Goal: Navigation & Orientation: Find specific page/section

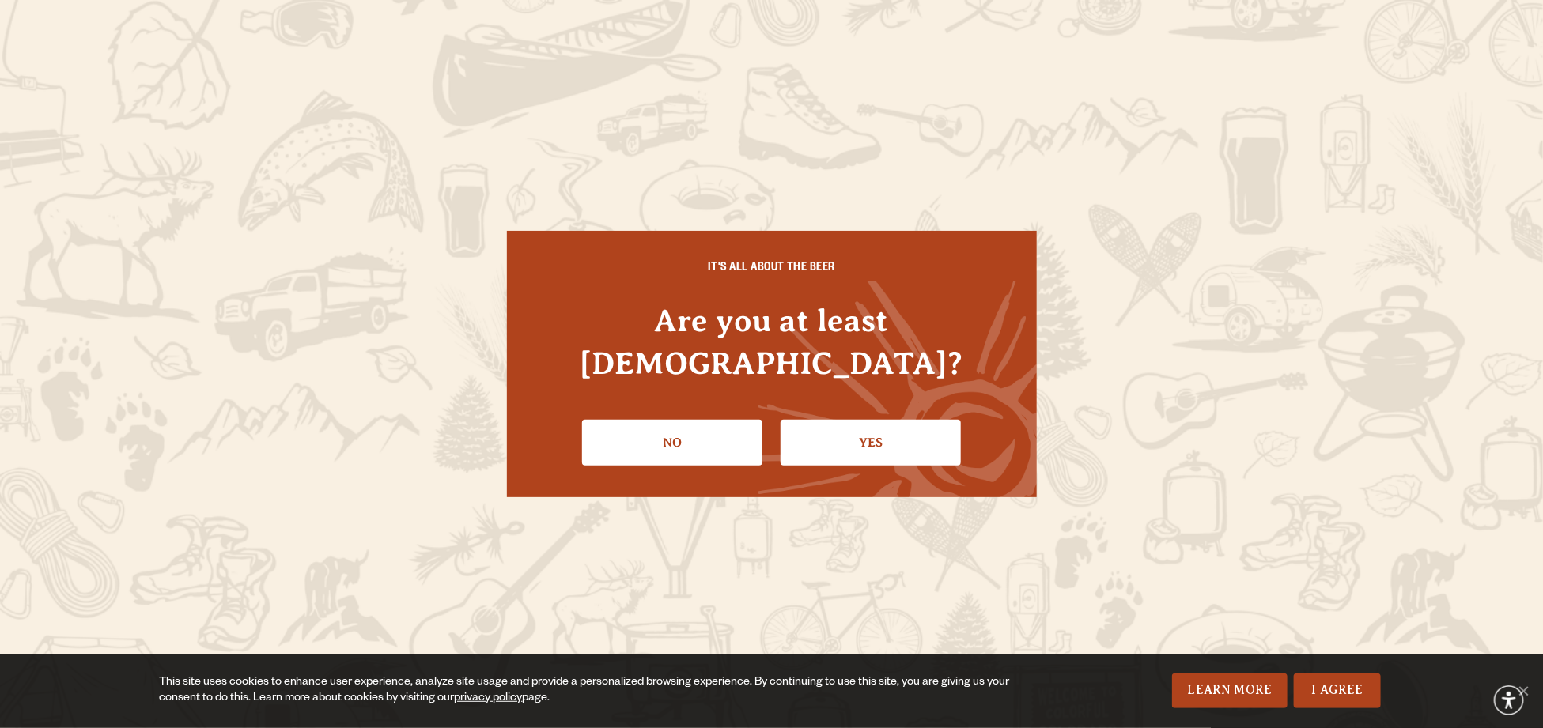
click at [902, 445] on div "IT'S ALL ABOUT THE BEER Are you at least 21 years old? No Yes" at bounding box center [772, 364] width 530 height 266
click at [902, 423] on link "Yes" at bounding box center [870, 443] width 180 height 46
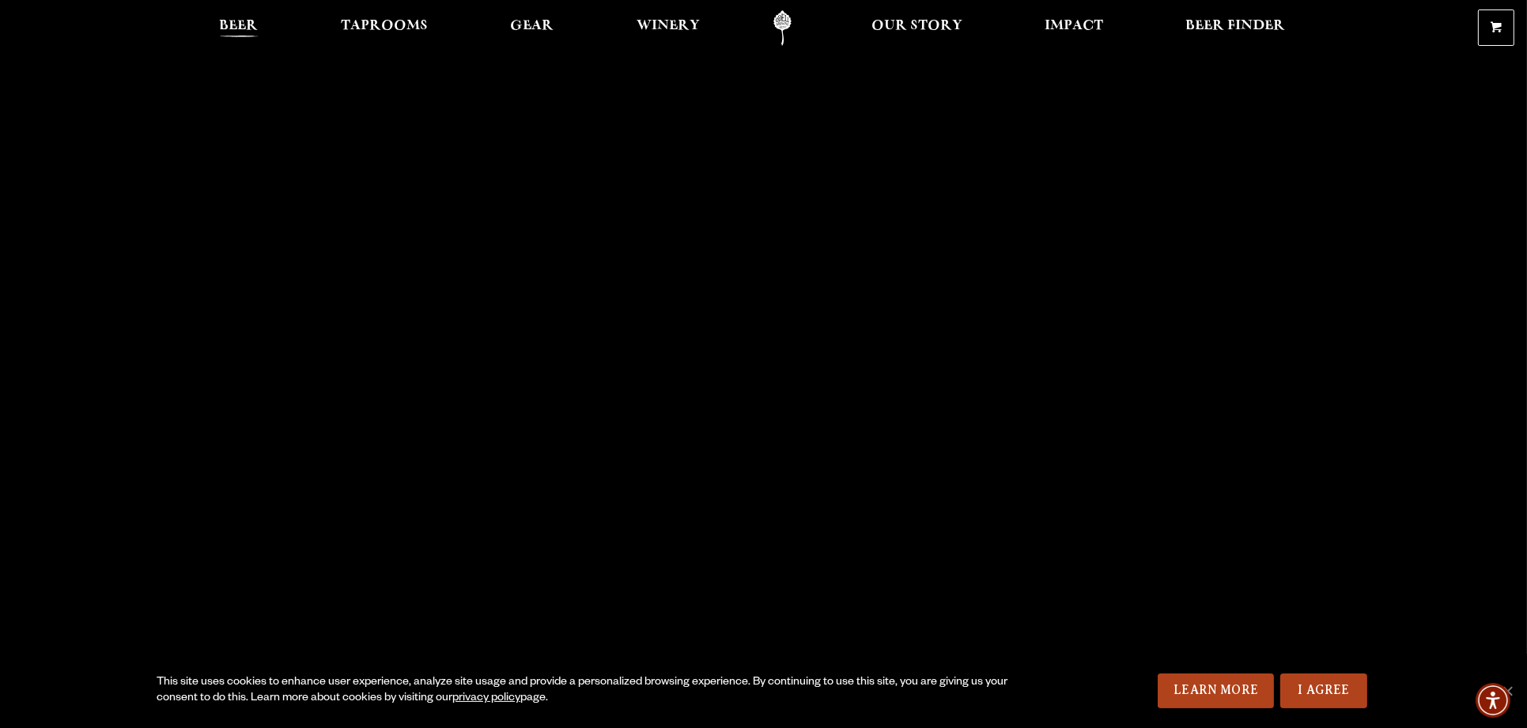
click at [229, 21] on span "Beer" at bounding box center [239, 26] width 39 height 13
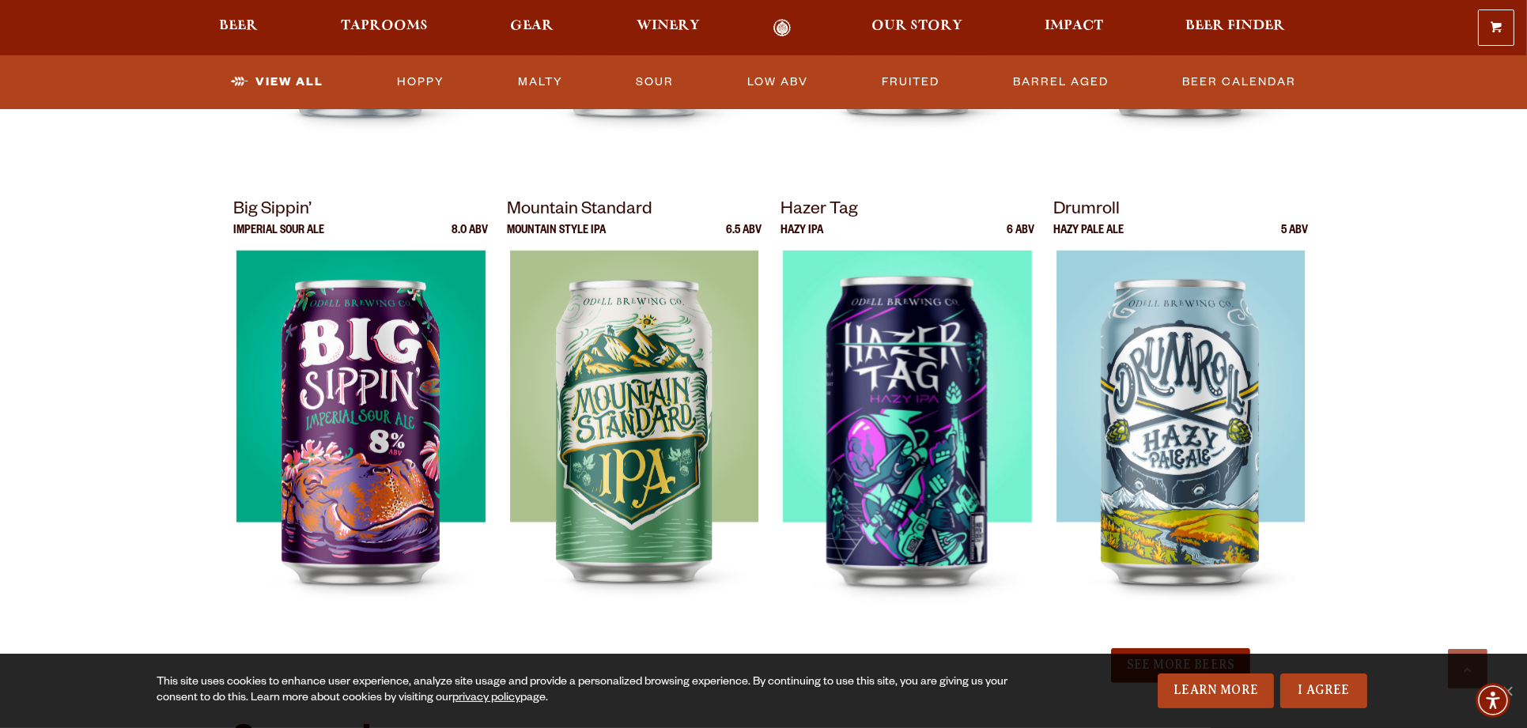
scroll to position [1582, 0]
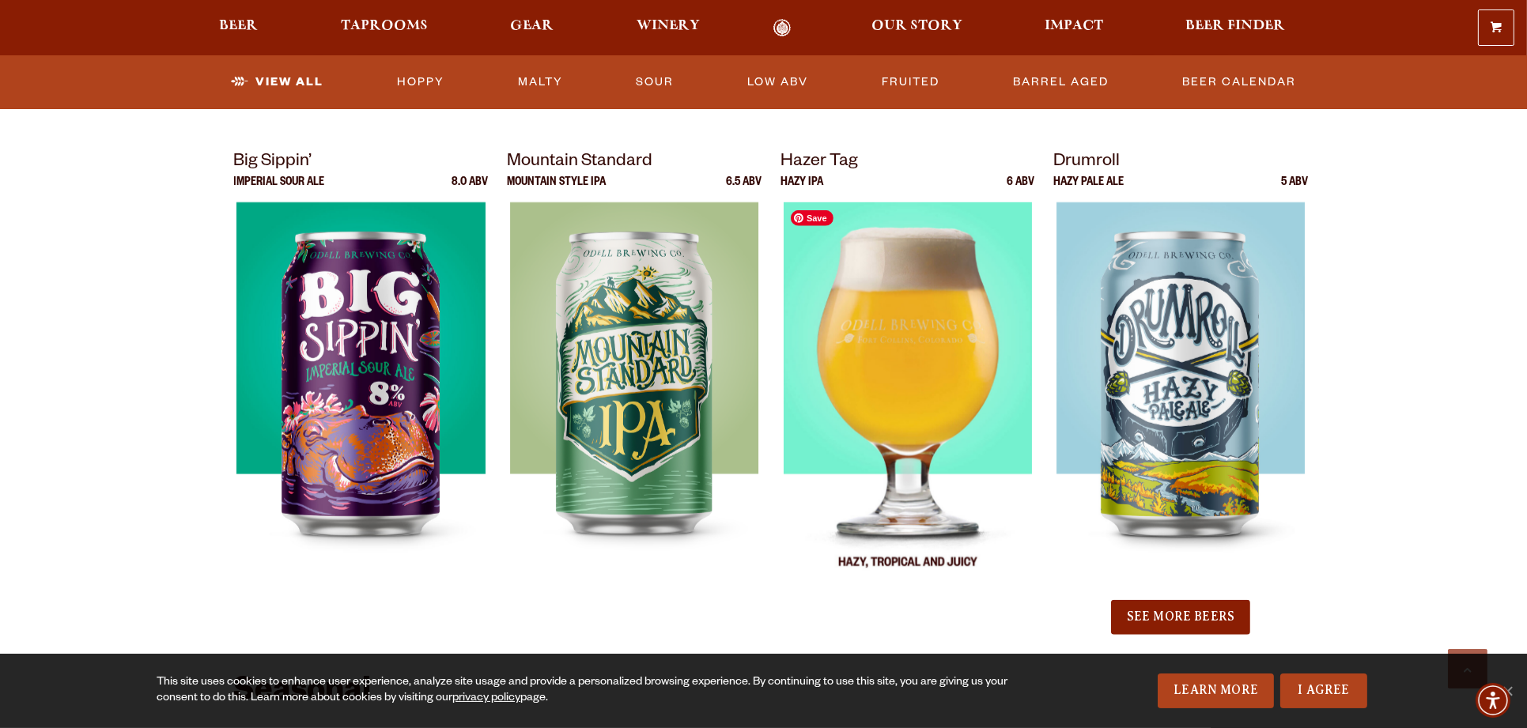
click at [886, 428] on img at bounding box center [907, 399] width 249 height 395
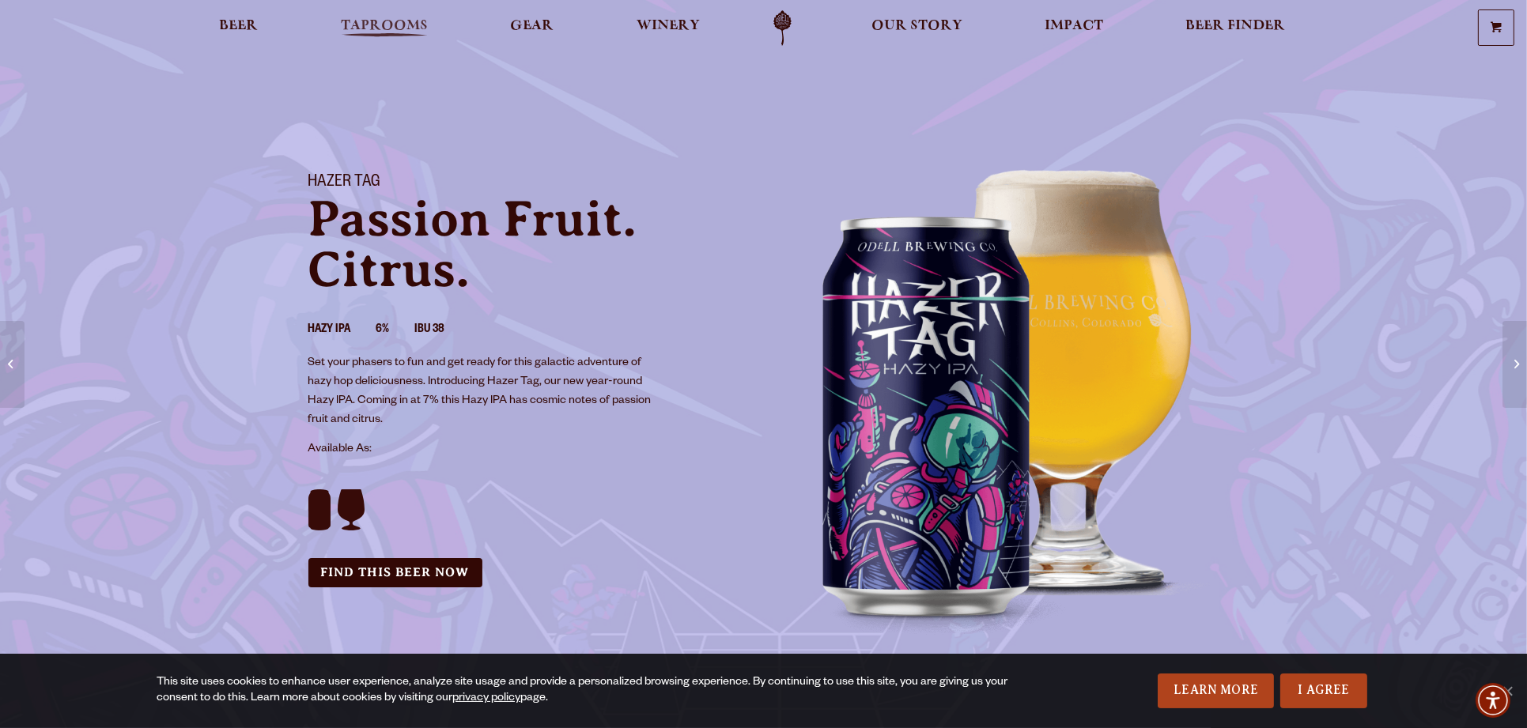
click at [384, 20] on span "Taprooms" at bounding box center [384, 26] width 87 height 13
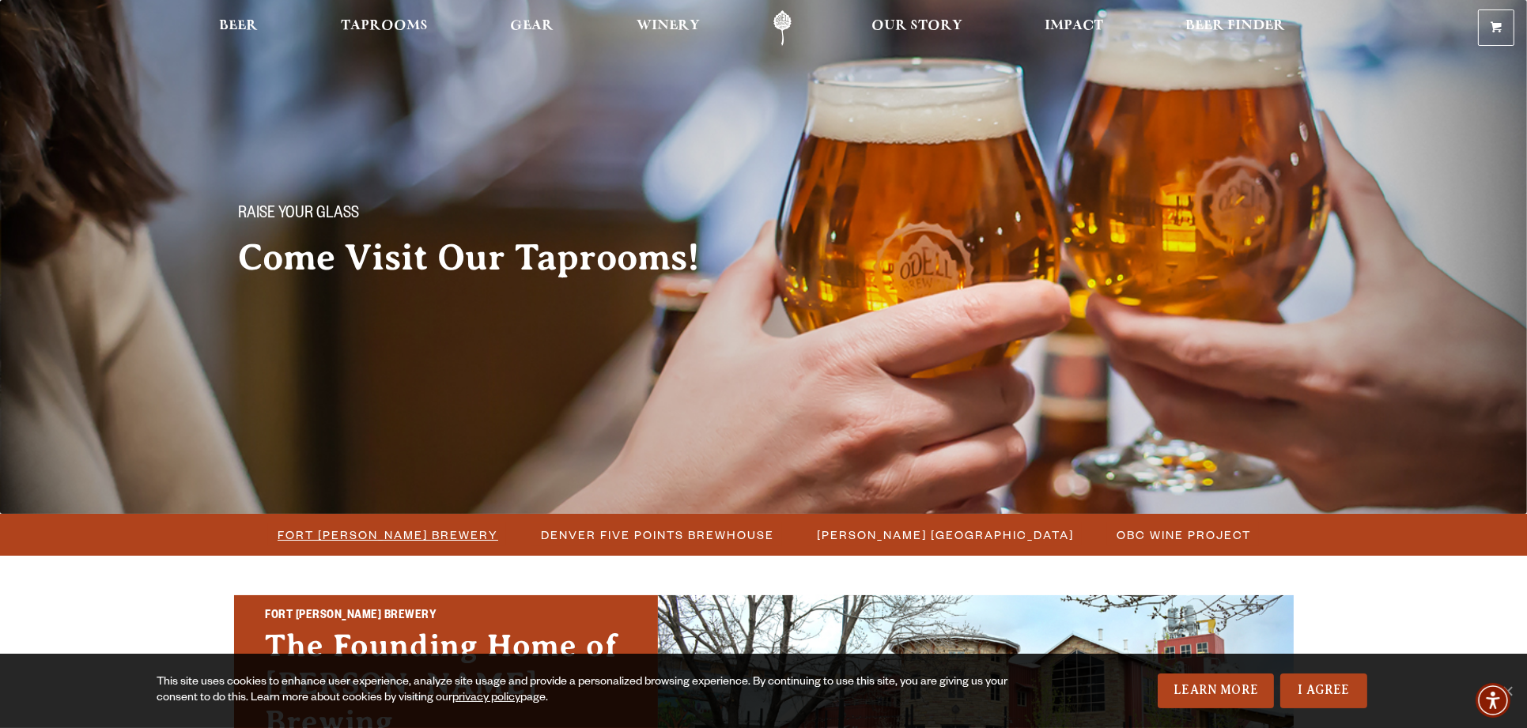
click at [334, 534] on span "Fort [PERSON_NAME] Brewery" at bounding box center [388, 534] width 221 height 23
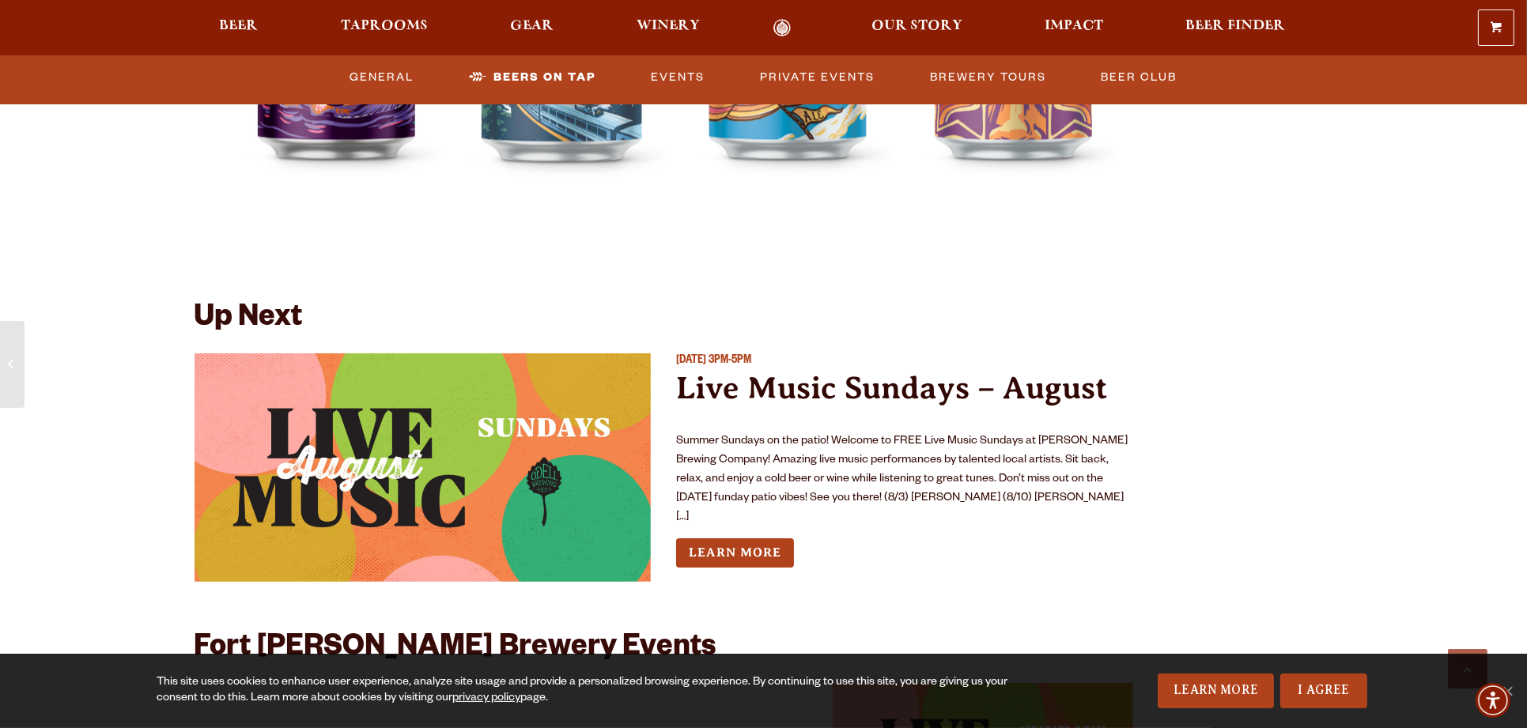
scroll to position [5272, 0]
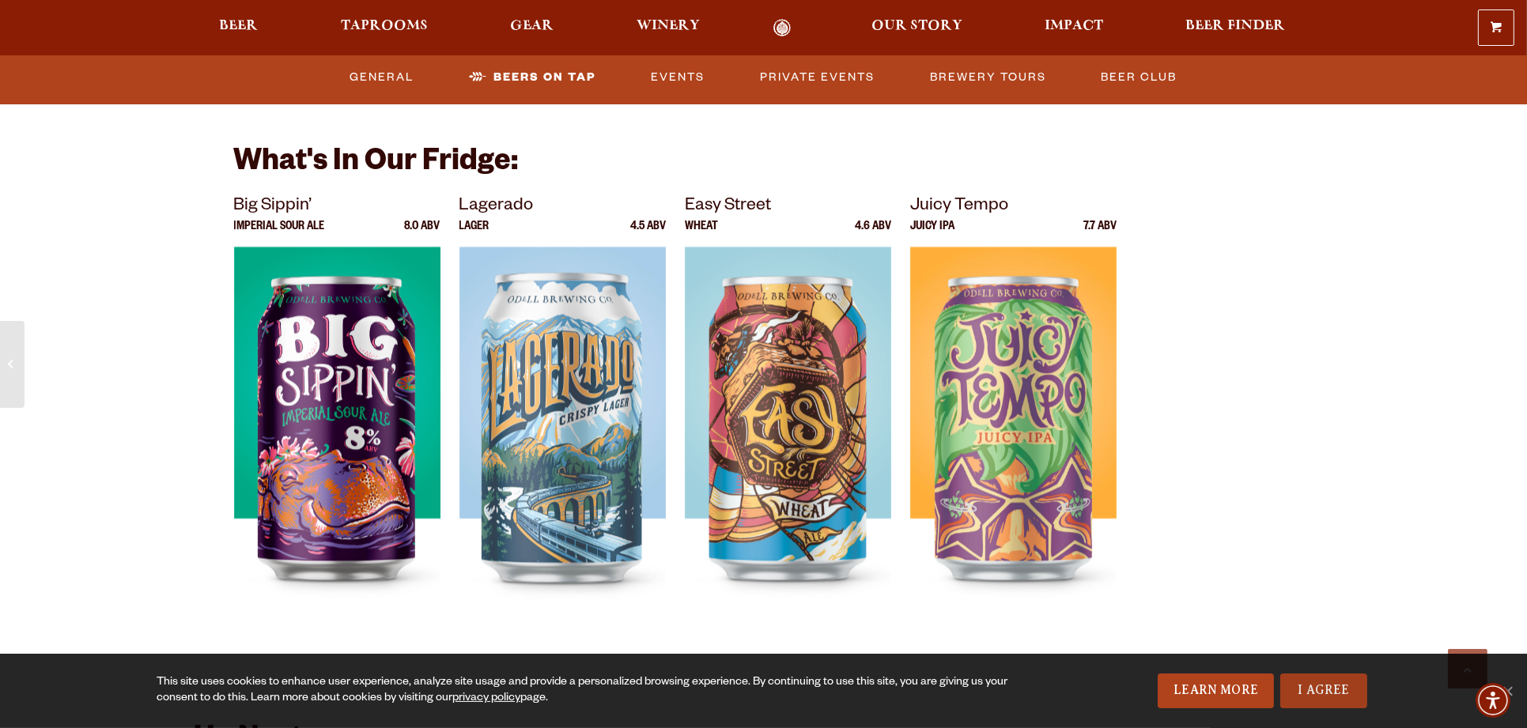
click at [1303, 701] on link "I Agree" at bounding box center [1323, 691] width 87 height 35
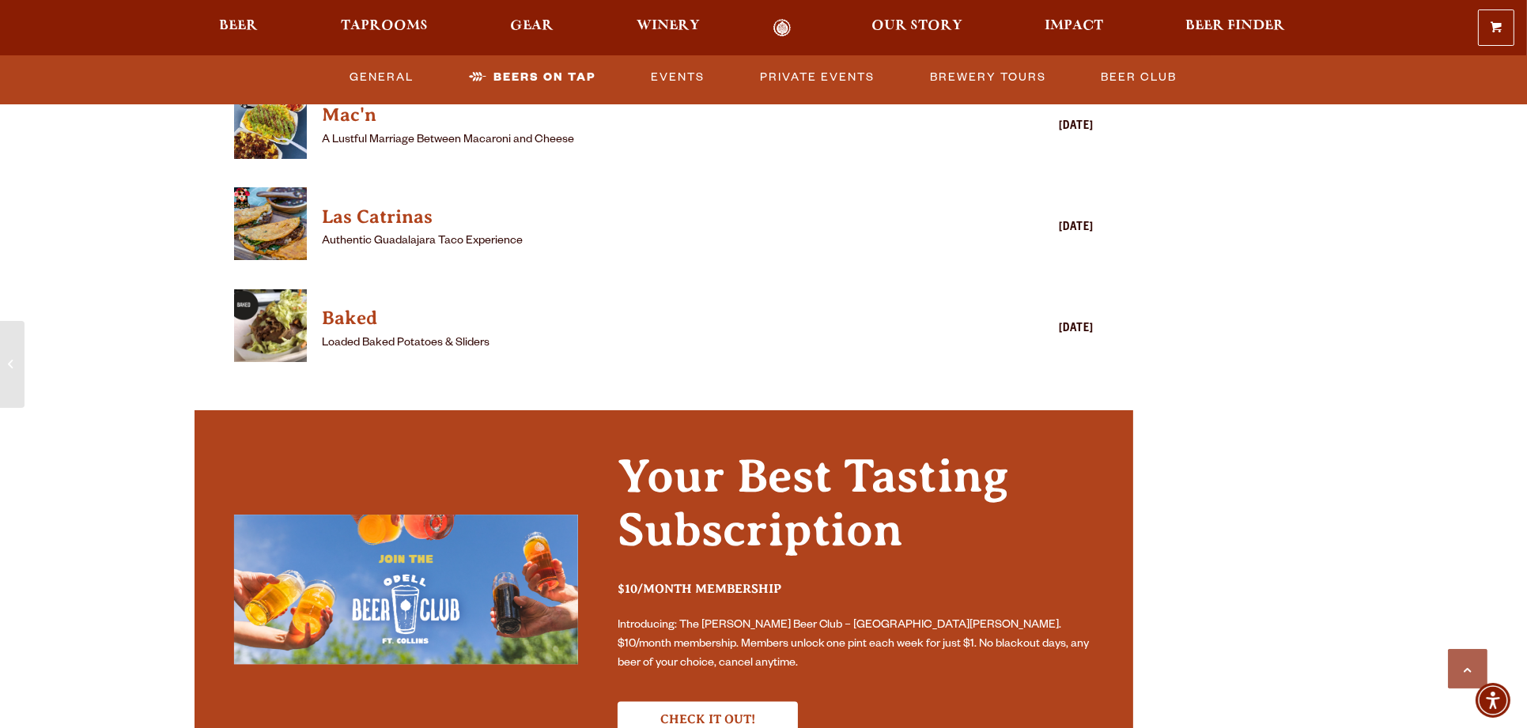
scroll to position [4533, 0]
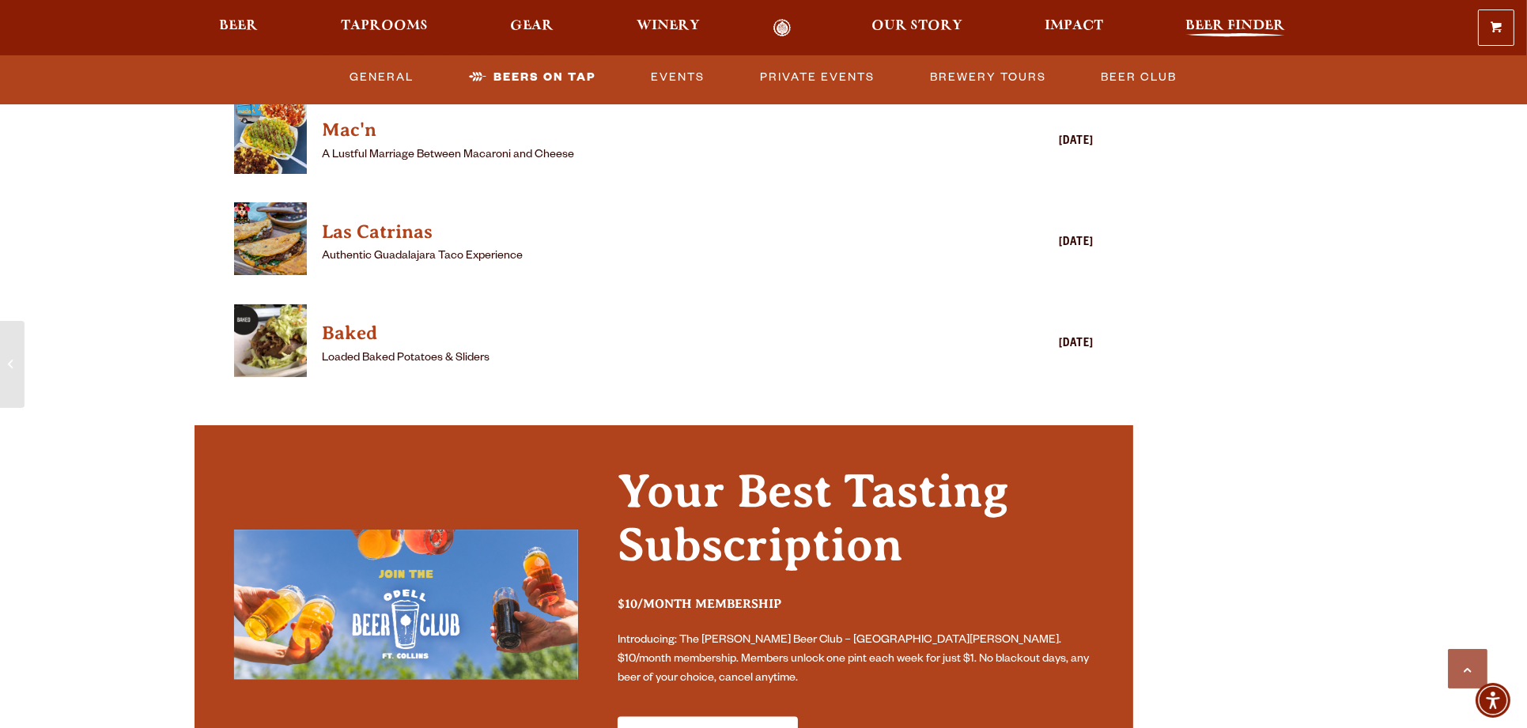
click at [1245, 28] on span "Beer Finder" at bounding box center [1235, 26] width 100 height 13
